Goal: Find specific page/section: Find specific page/section

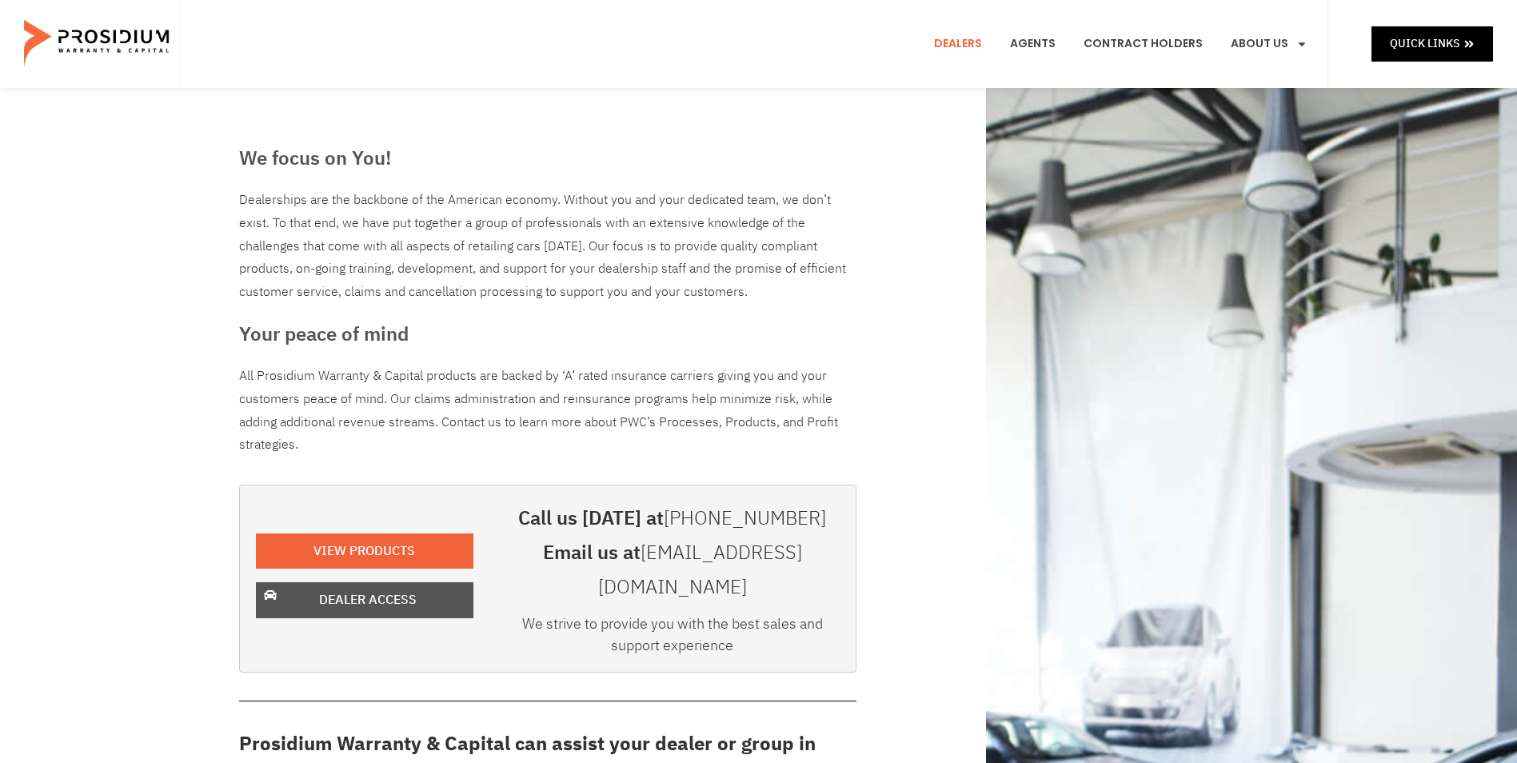
click at [410, 589] on span "Dealer Access" at bounding box center [368, 600] width 98 height 23
